Goal: Transaction & Acquisition: Purchase product/service

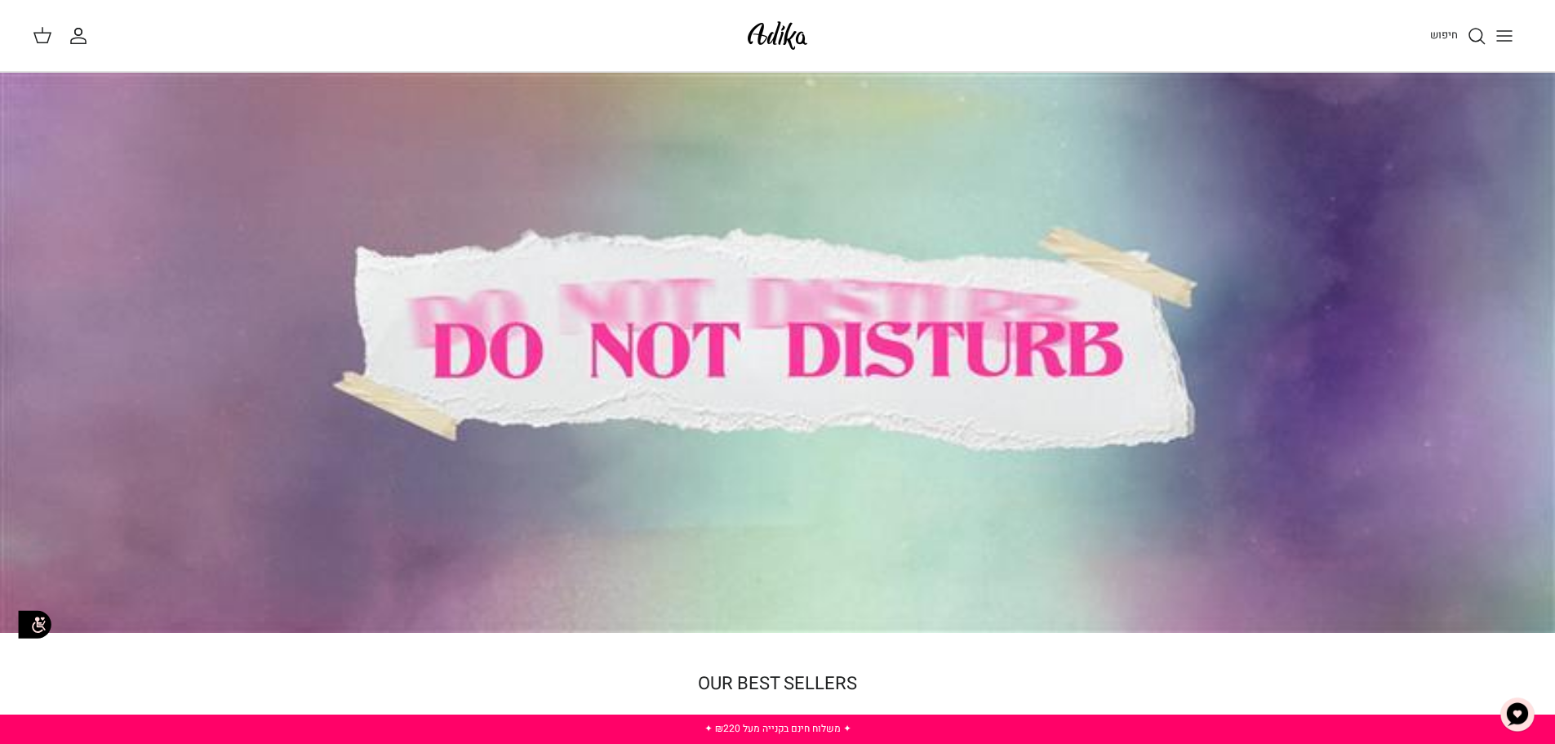
click at [1499, 37] on icon "Toggle menu" at bounding box center [1505, 36] width 20 height 20
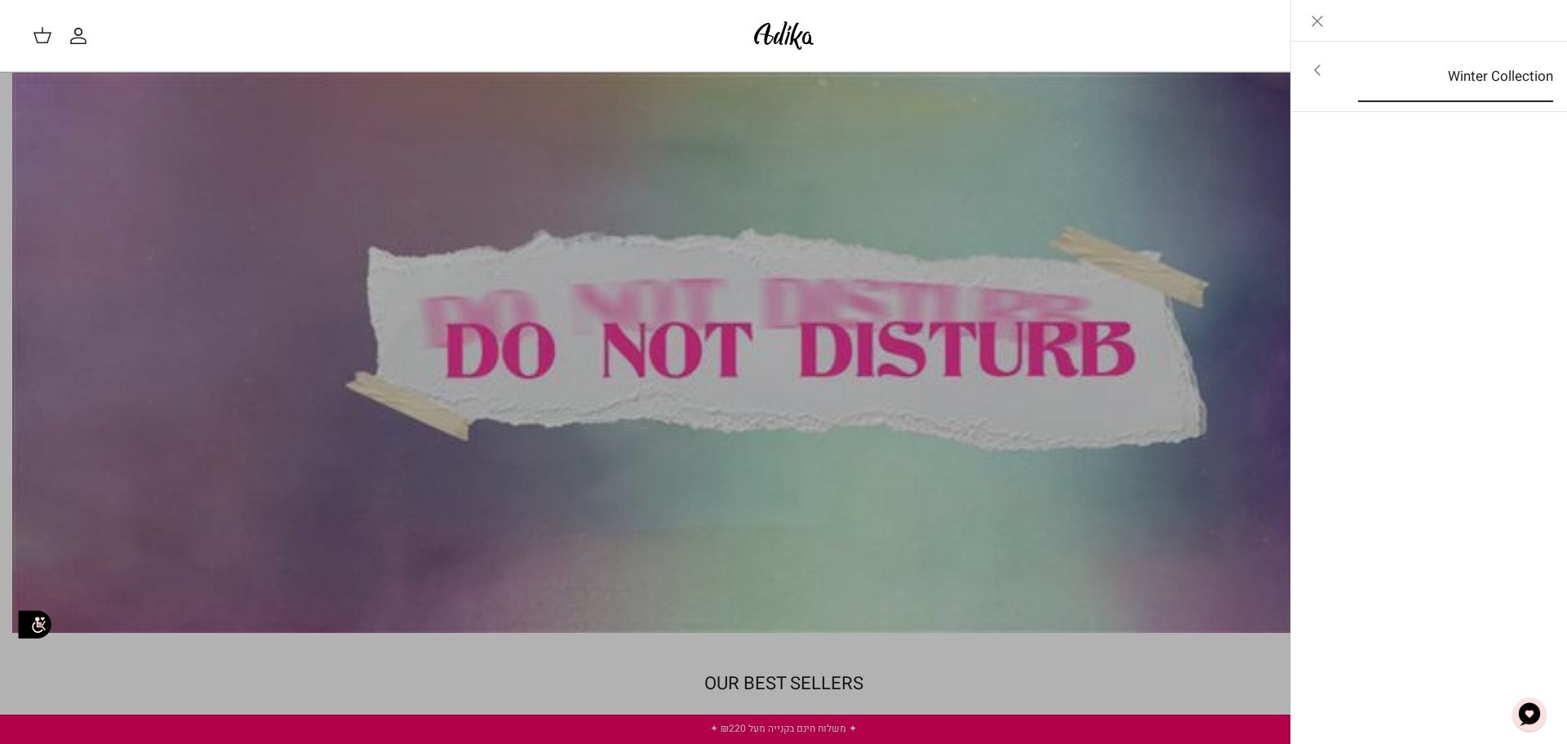
click at [1417, 80] on link "Winter Collection" at bounding box center [1456, 76] width 225 height 51
click at [1467, 66] on link "לכל הפריטים" at bounding box center [1430, 71] width 260 height 41
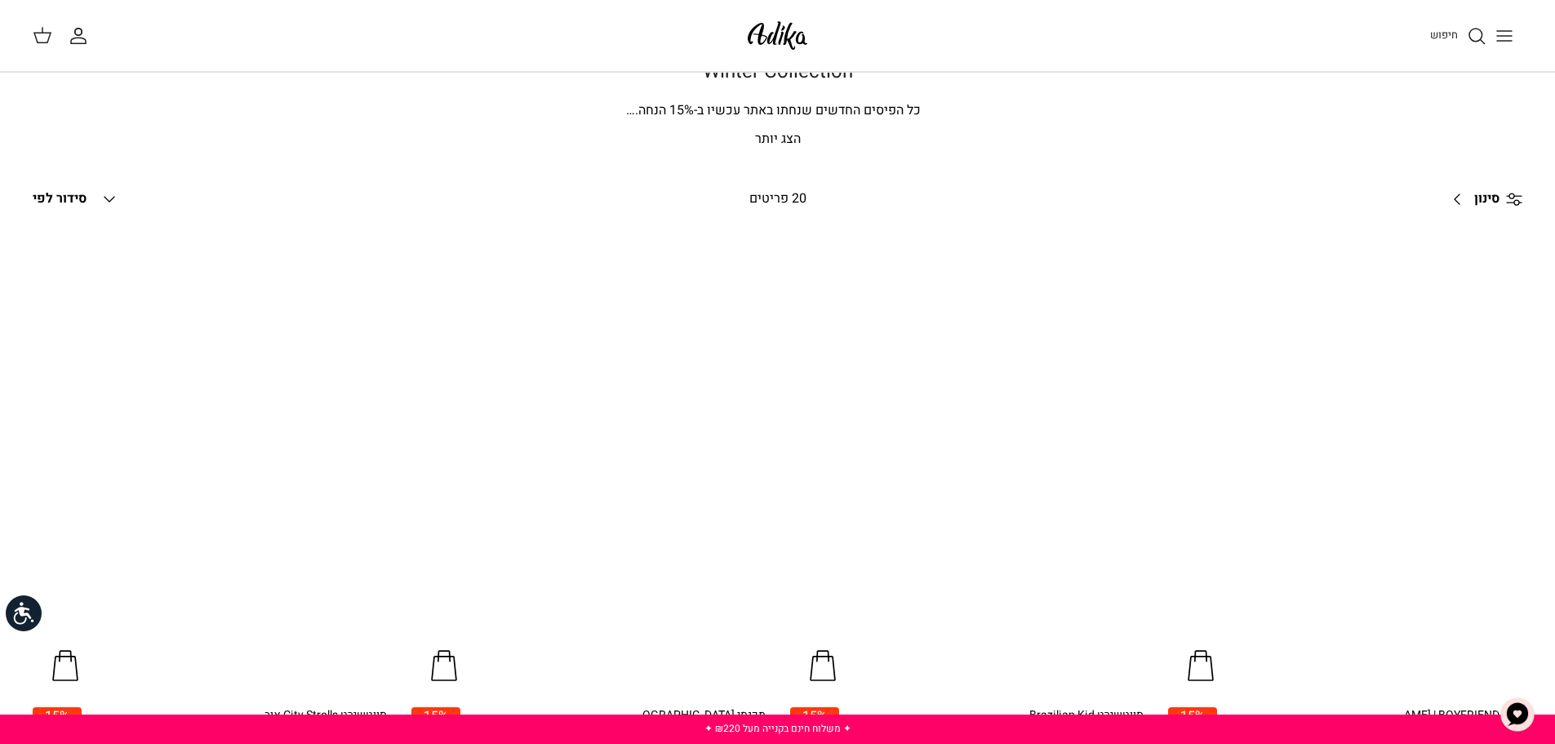
scroll to position [163, 0]
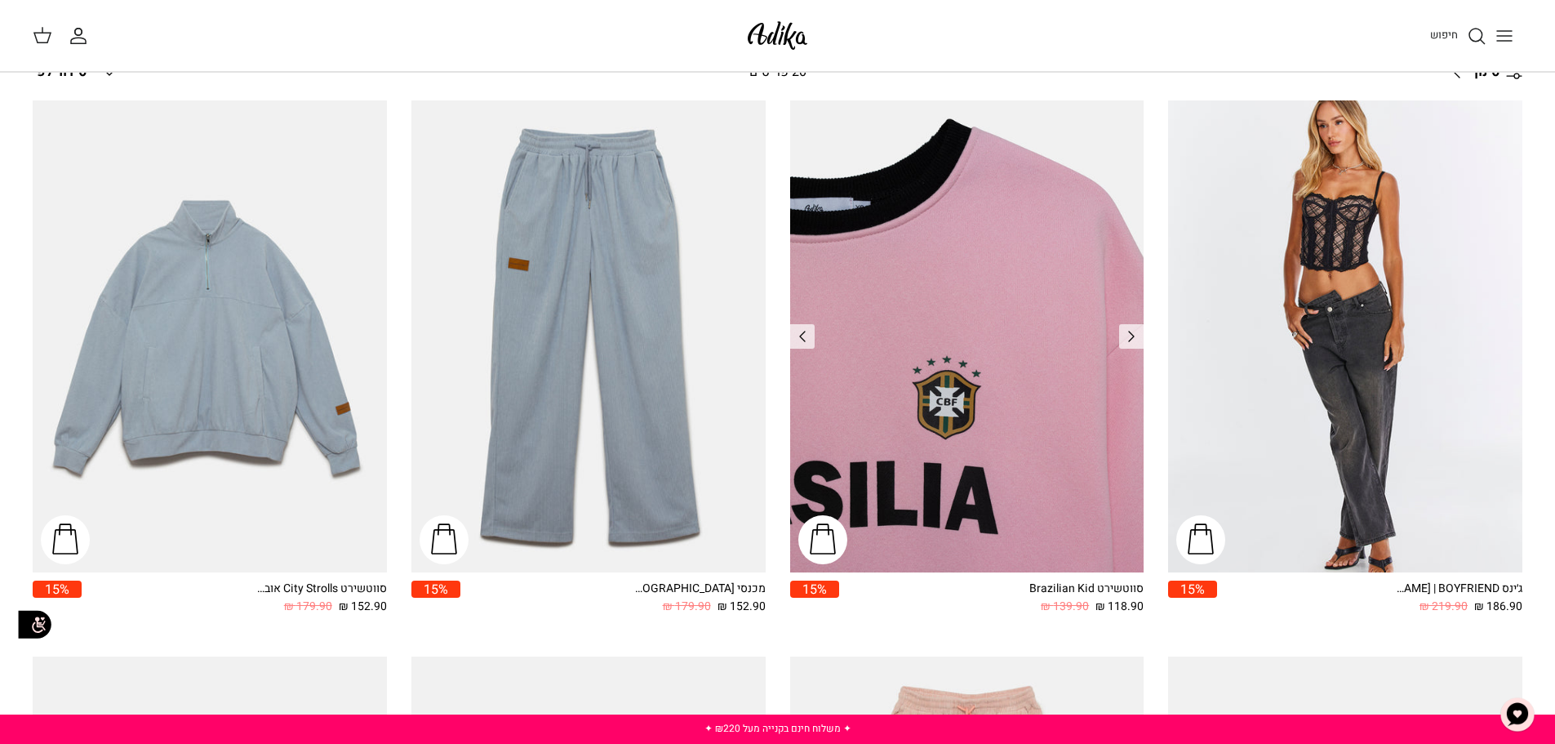
click at [1049, 213] on img "סווטשירט Brazilian Kid" at bounding box center [967, 336] width 354 height 472
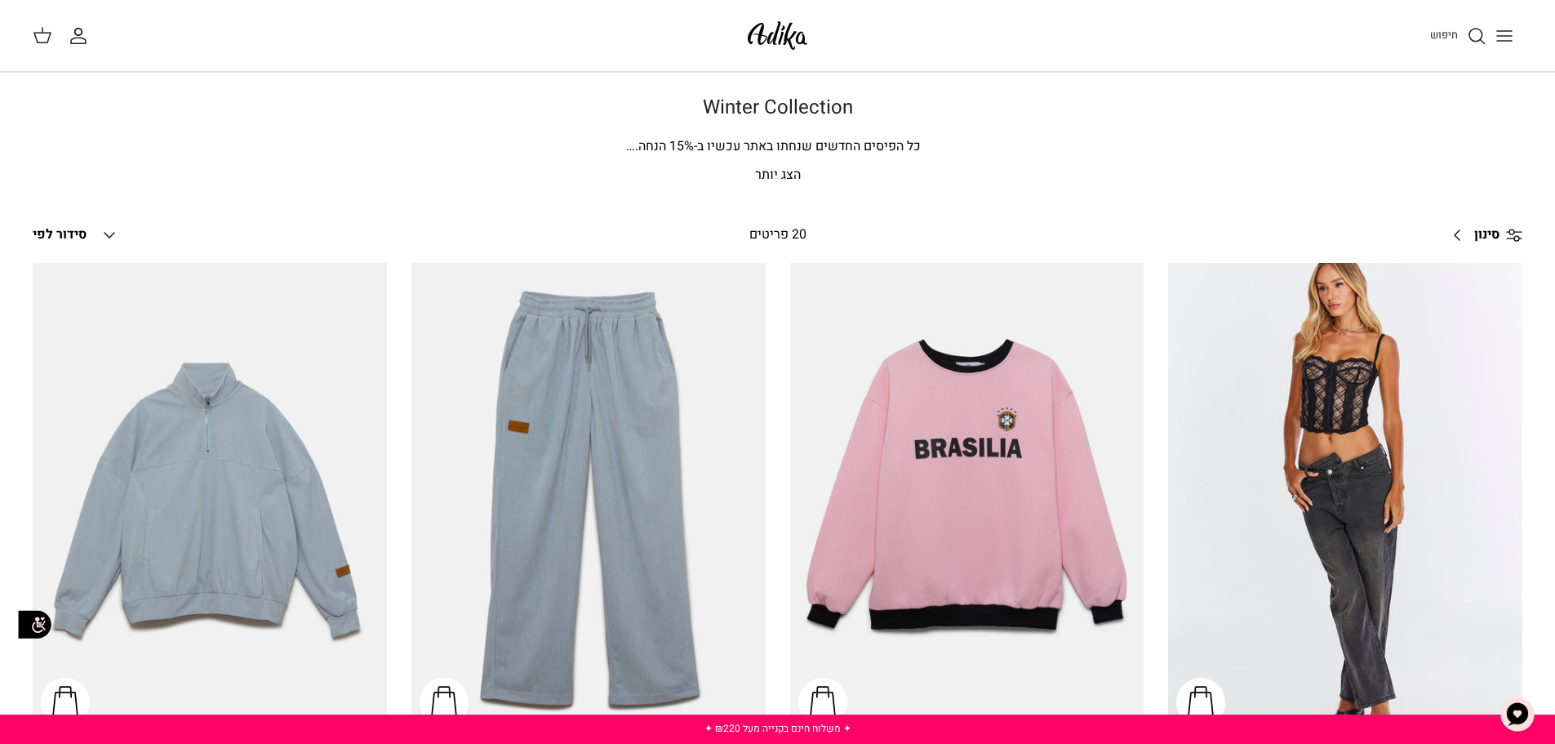
scroll to position [0, 0]
click at [746, 25] on img at bounding box center [777, 35] width 69 height 38
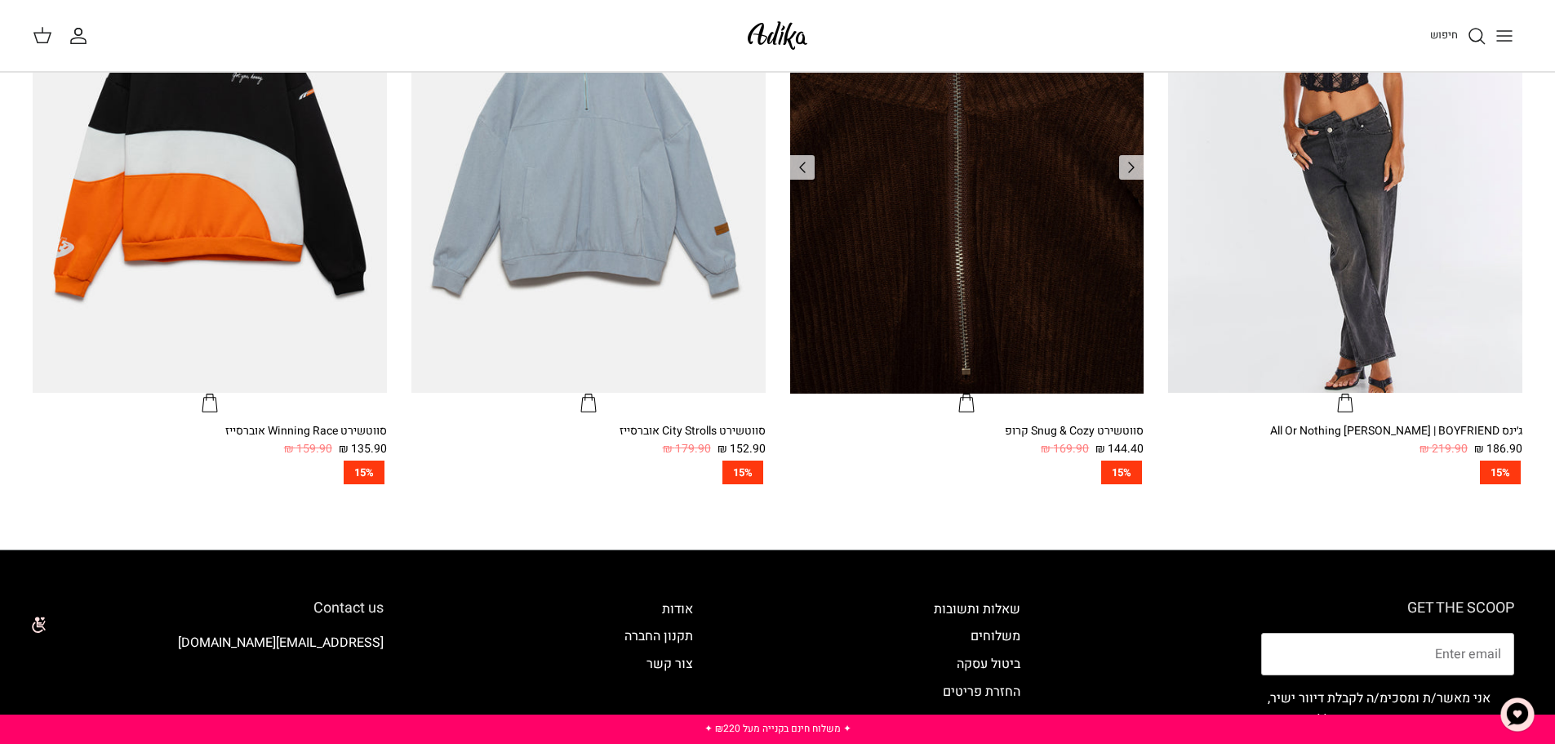
scroll to position [898, 0]
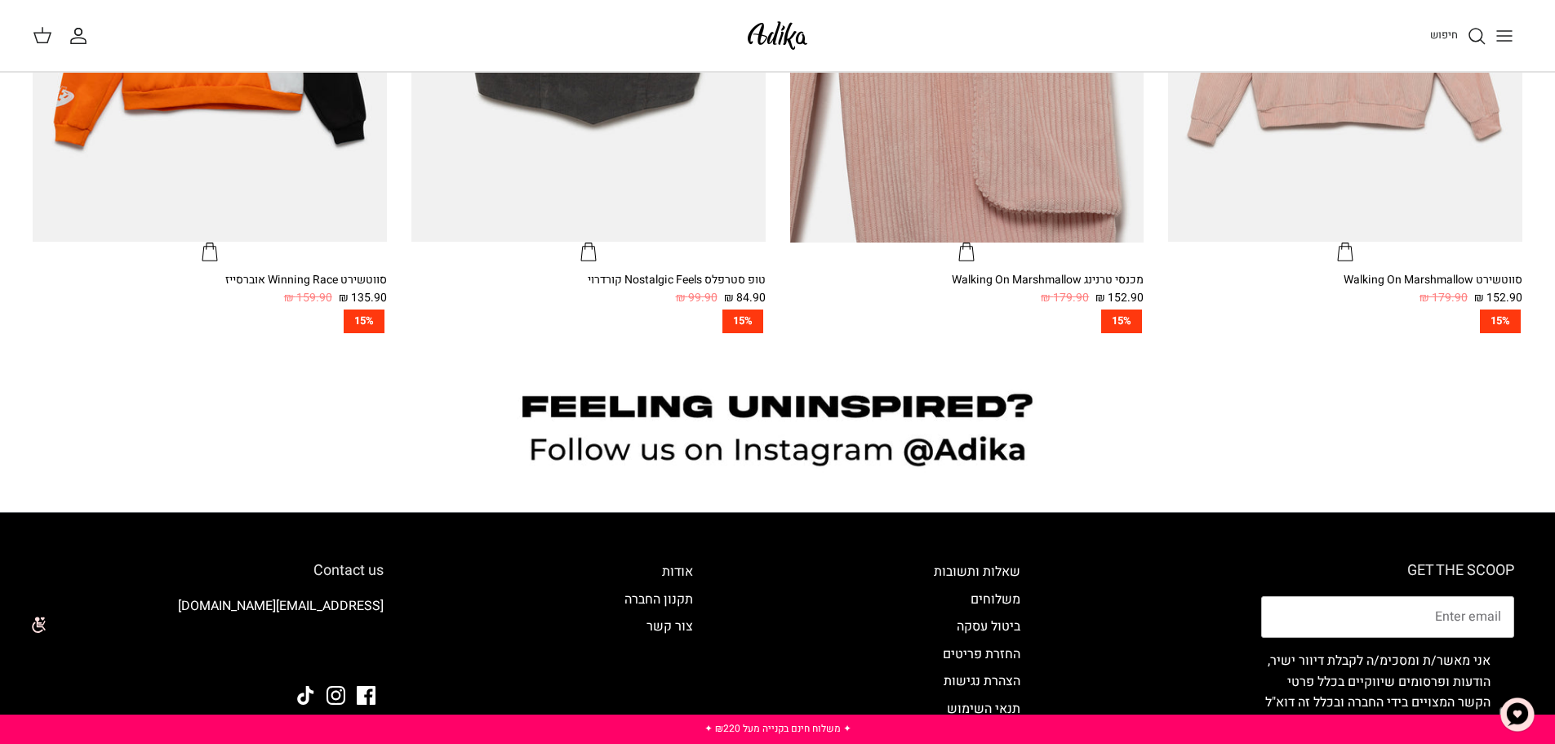
scroll to position [1736, 0]
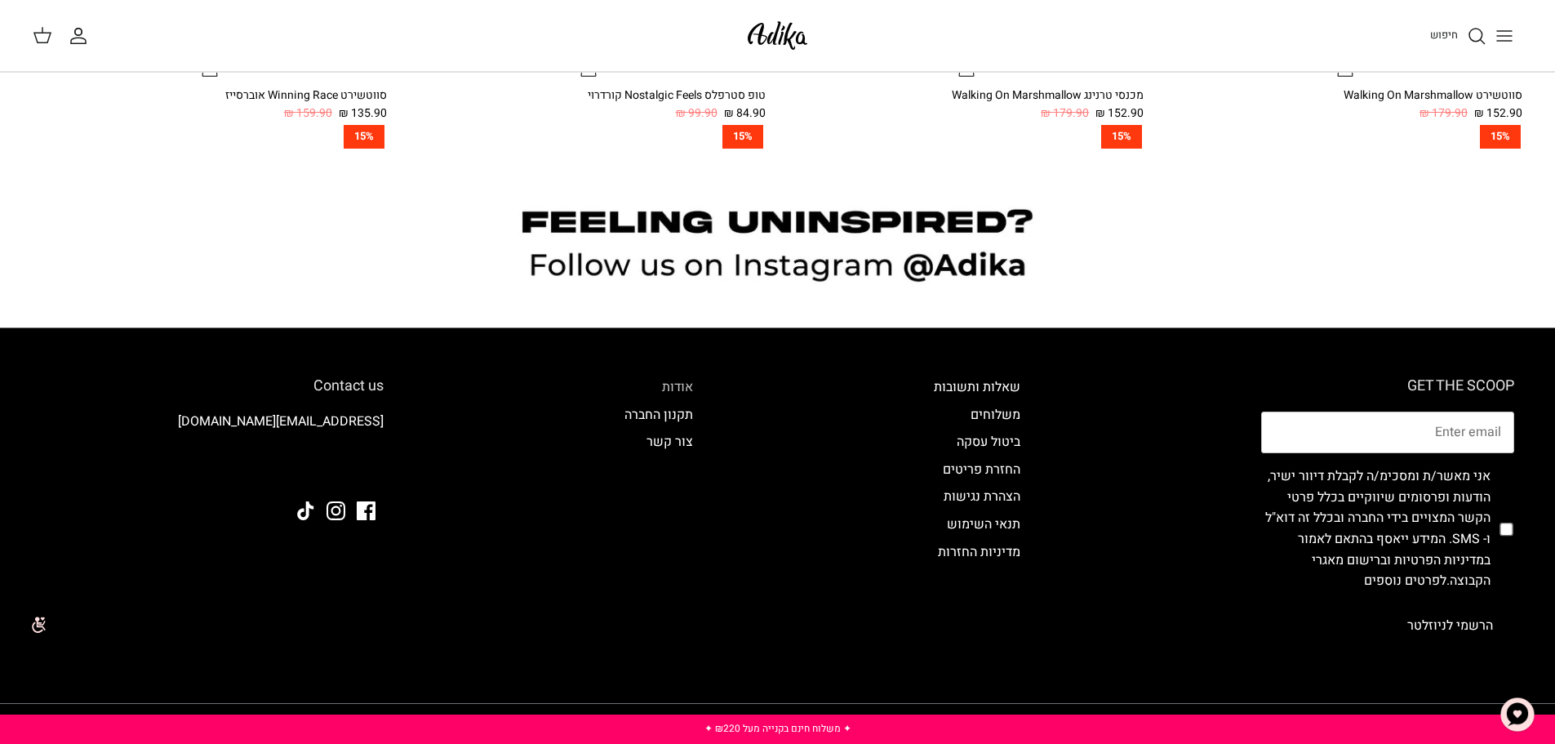
click at [672, 385] on link "אודות" at bounding box center [677, 387] width 31 height 20
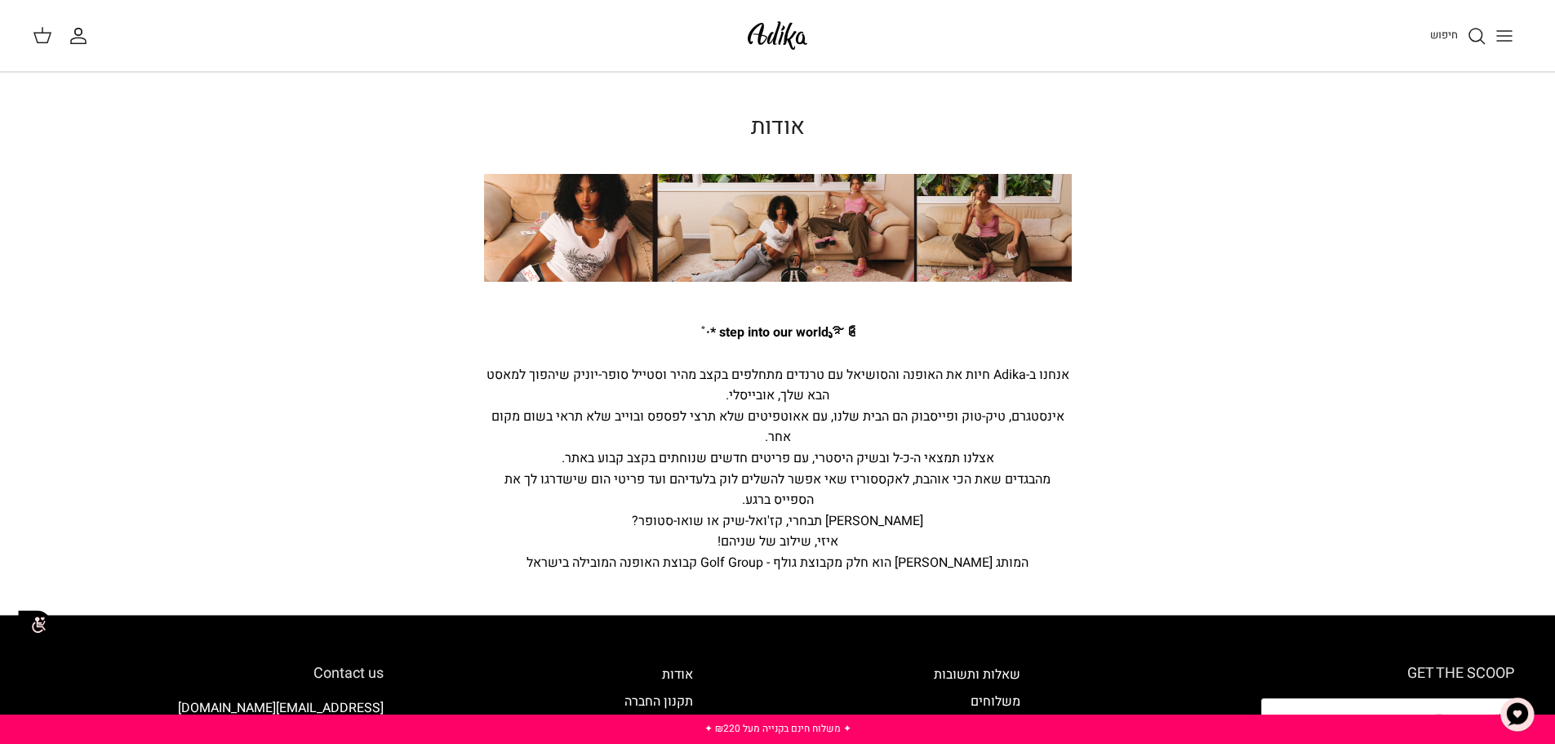
click at [1507, 41] on line "Toggle menu" at bounding box center [1504, 41] width 15 height 0
